Goal: Information Seeking & Learning: Learn about a topic

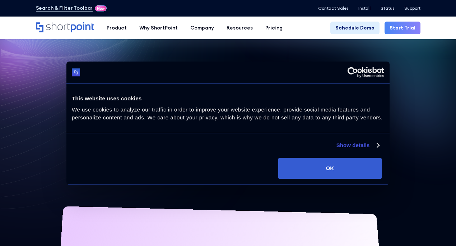
scroll to position [144, 0]
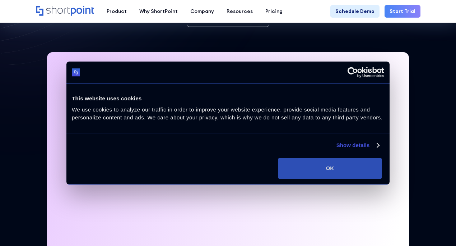
click at [381, 178] on button "OK" at bounding box center [329, 168] width 103 height 21
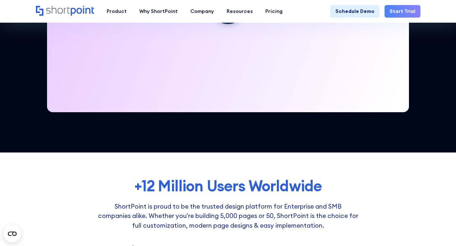
scroll to position [0, 0]
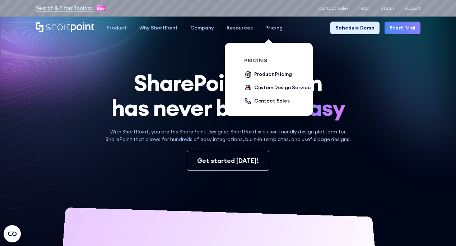
click at [273, 29] on div "Pricing" at bounding box center [273, 28] width 17 height 8
click at [266, 72] on div "Product Pricing" at bounding box center [273, 74] width 38 height 8
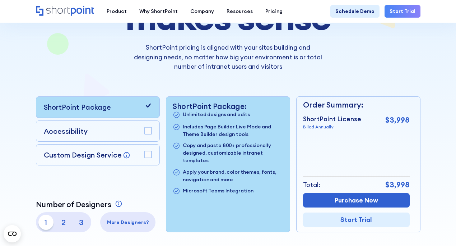
scroll to position [36, 0]
